Goal: Navigation & Orientation: Find specific page/section

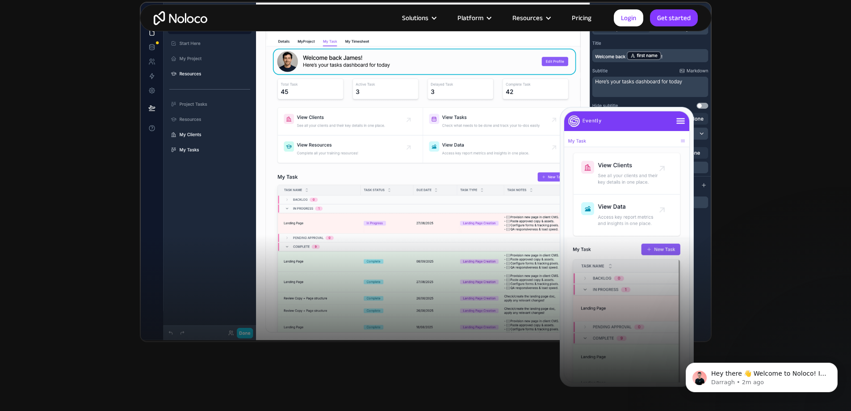
scroll to position [268, 0]
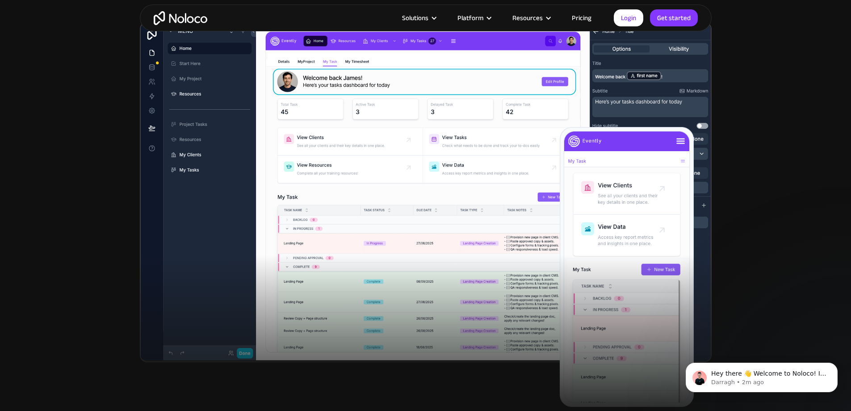
click at [582, 18] on link "Pricing" at bounding box center [582, 18] width 42 height 12
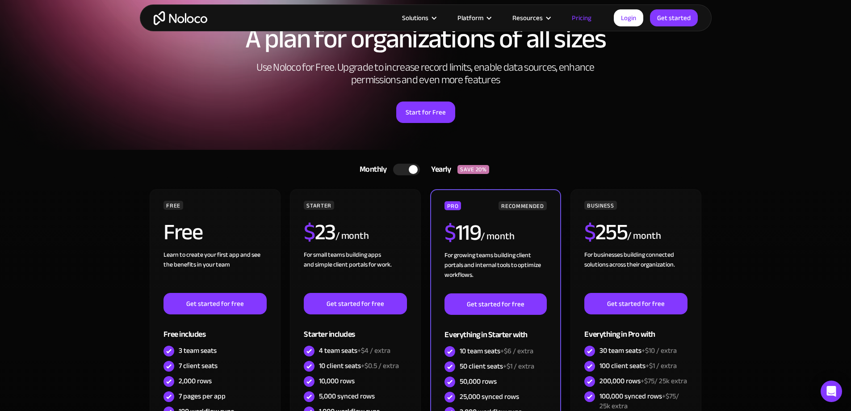
scroll to position [134, 0]
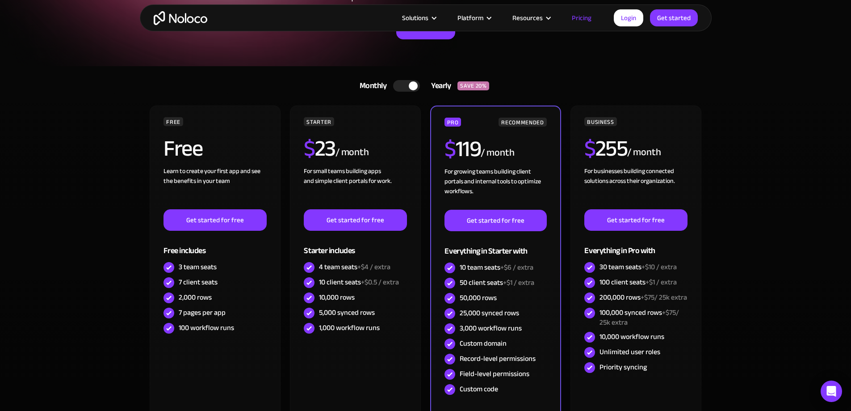
click at [193, 18] on img "home" at bounding box center [181, 18] width 54 height 14
